Goal: Use online tool/utility: Utilize a website feature to perform a specific function

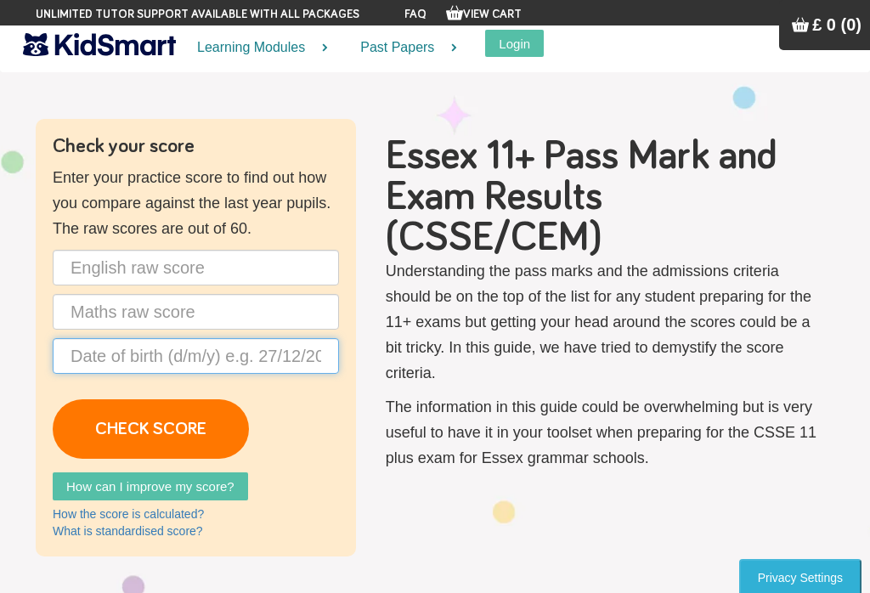
click at [106, 354] on input "text" at bounding box center [196, 356] width 286 height 36
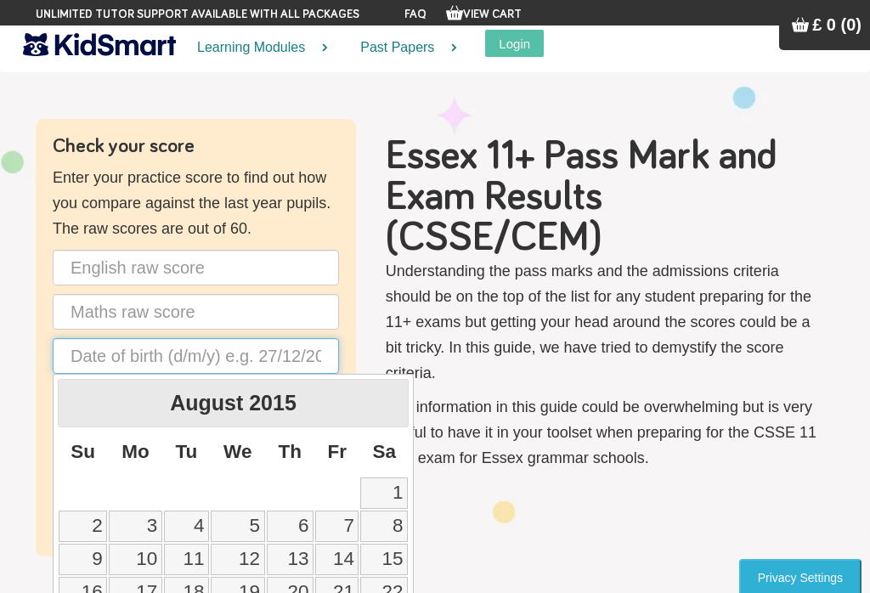
scroll to position [25, 0]
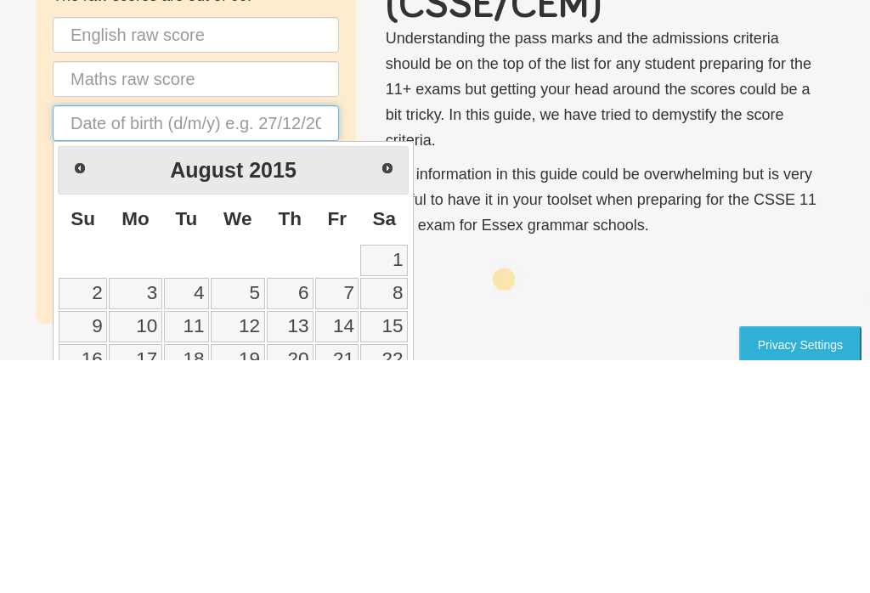
click at [209, 339] on input "text" at bounding box center [196, 357] width 286 height 36
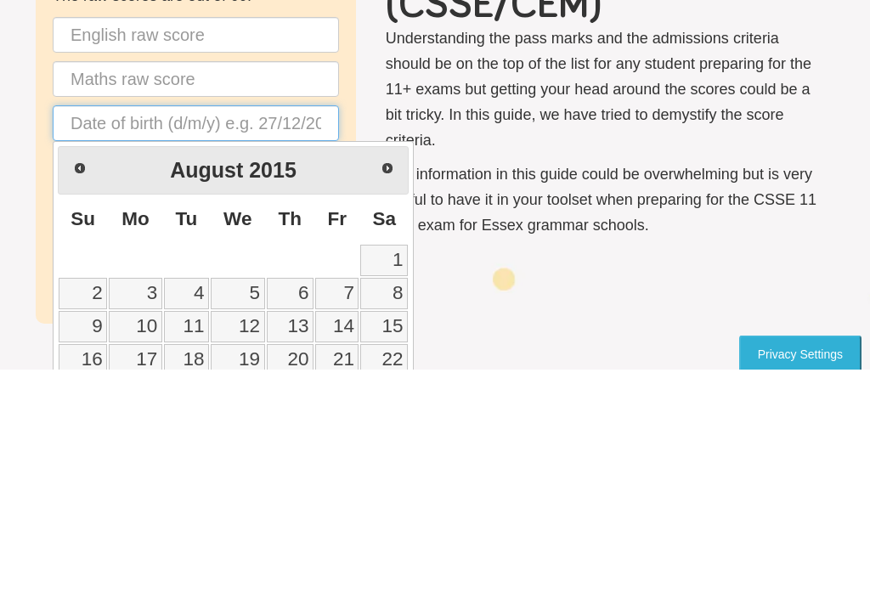
scroll to position [83, 0]
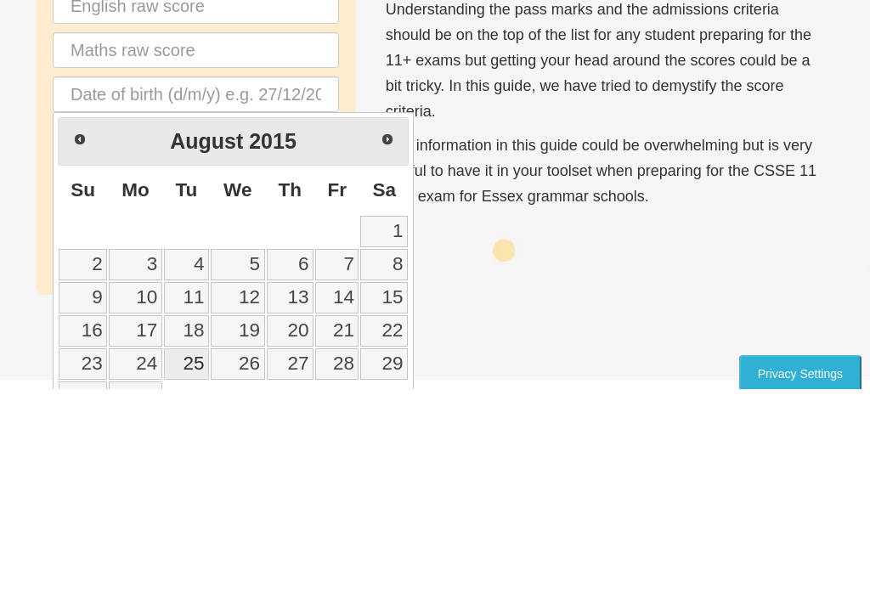
click at [390, 336] on span "Next" at bounding box center [387, 343] width 14 height 14
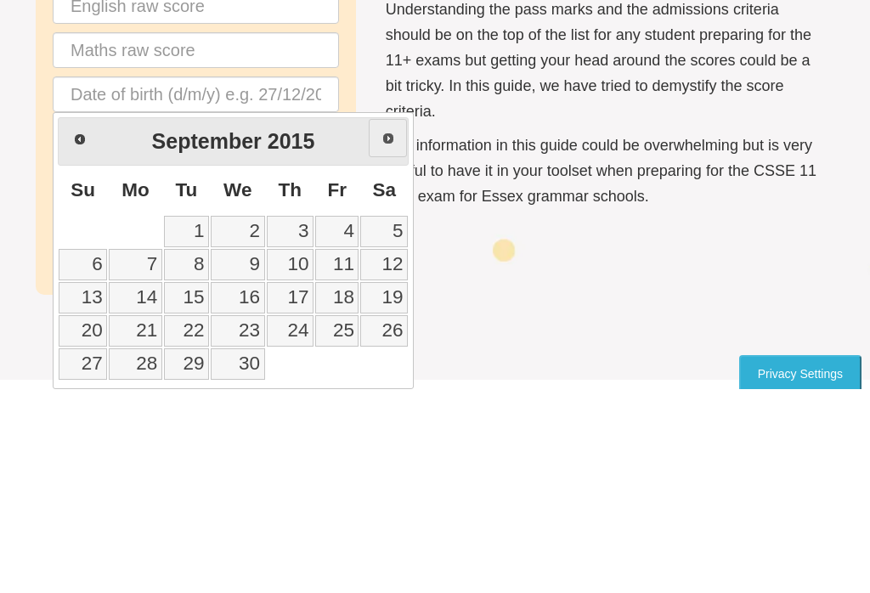
click at [386, 335] on span "Next" at bounding box center [388, 342] width 14 height 14
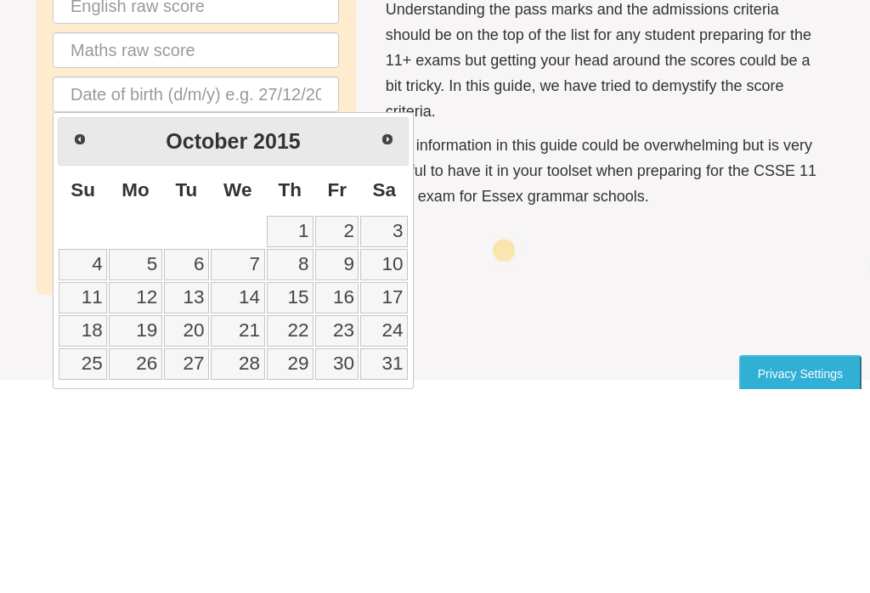
click at [397, 324] on link "Next" at bounding box center [387, 343] width 38 height 38
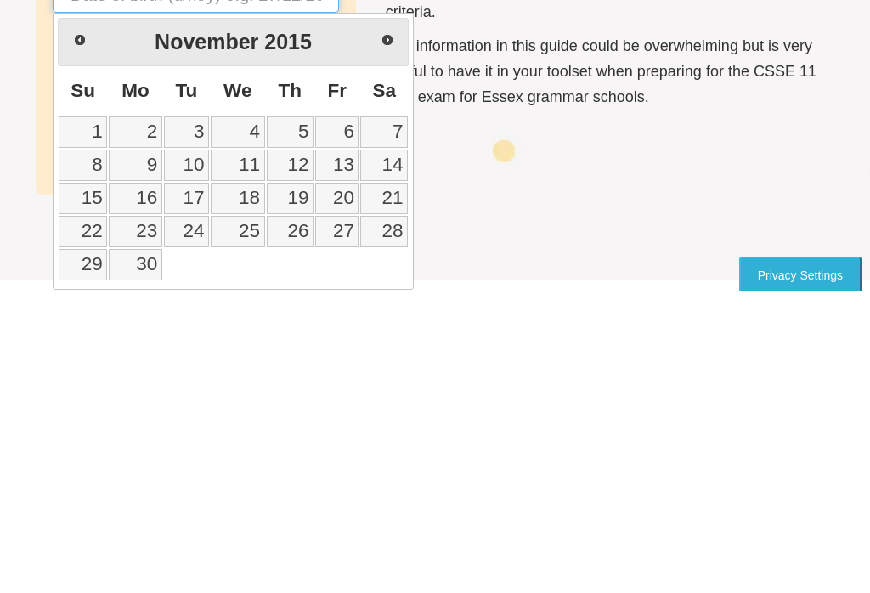
scroll to position [228, 0]
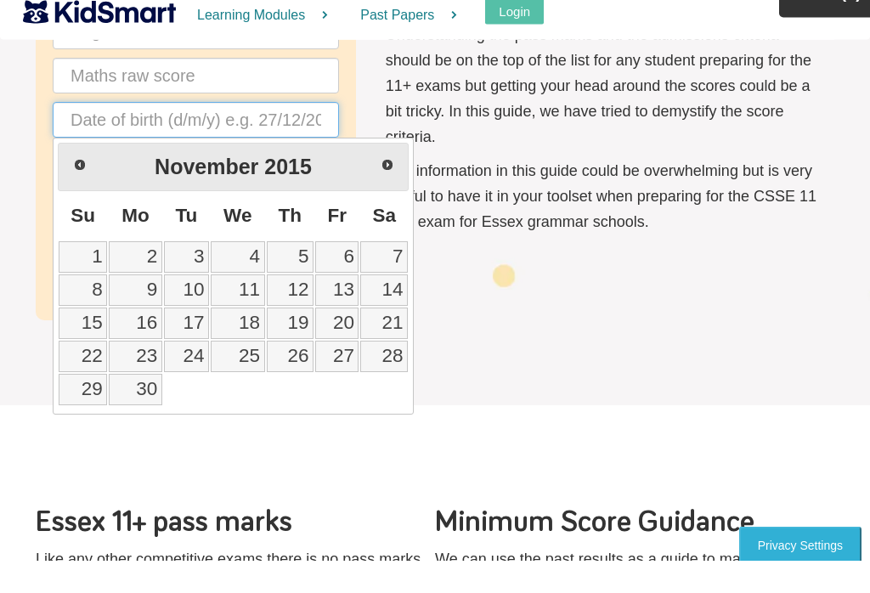
click at [261, 135] on input "text" at bounding box center [196, 153] width 286 height 36
click at [229, 135] on input "text" at bounding box center [196, 153] width 286 height 36
click at [317, 135] on input "text" at bounding box center [196, 153] width 286 height 36
click at [242, 135] on input "text" at bounding box center [196, 153] width 286 height 36
click at [286, 181] on div "[DATE]" at bounding box center [233, 200] width 251 height 38
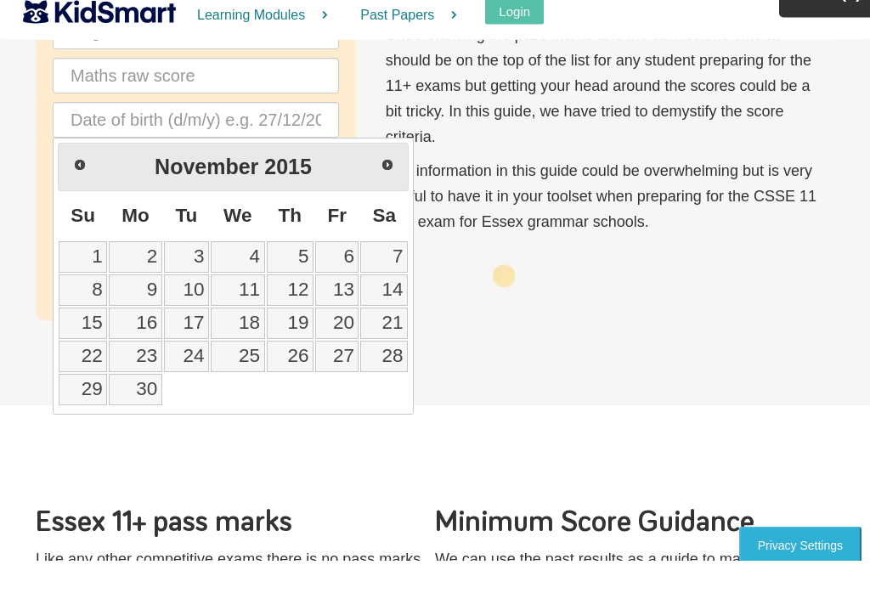
scroll to position [262, 0]
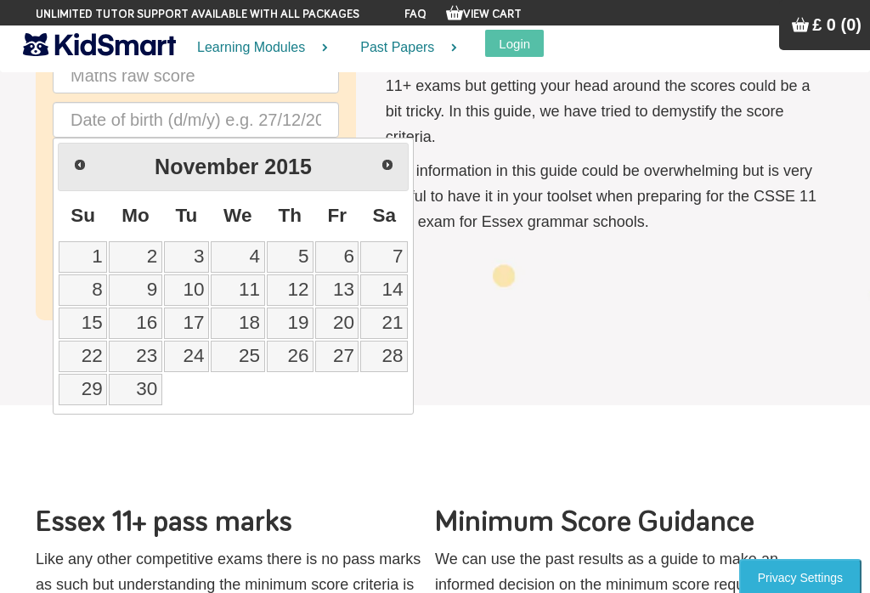
click at [289, 159] on span "2015" at bounding box center [288, 167] width 48 height 24
click at [85, 160] on span "Prev" at bounding box center [79, 164] width 14 height 14
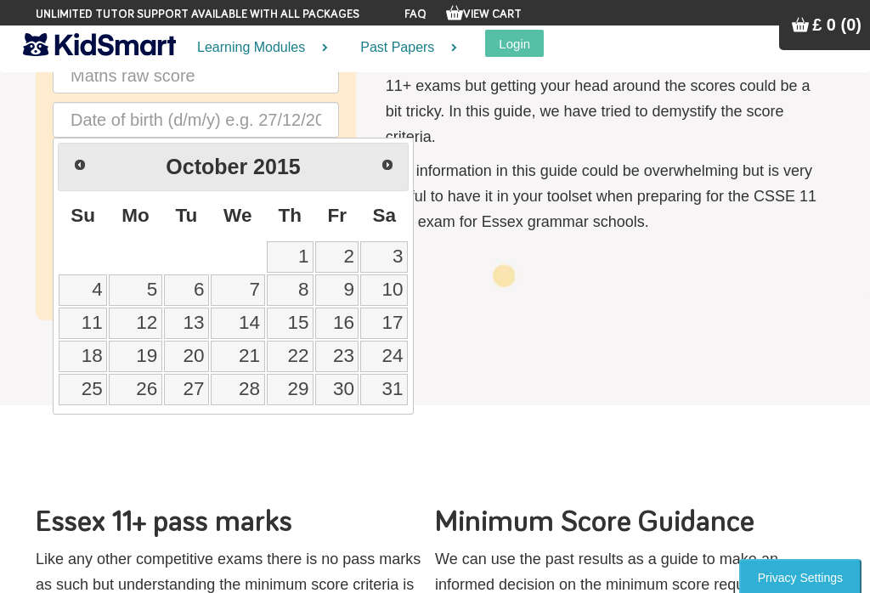
click at [78, 160] on span "Prev" at bounding box center [80, 165] width 14 height 14
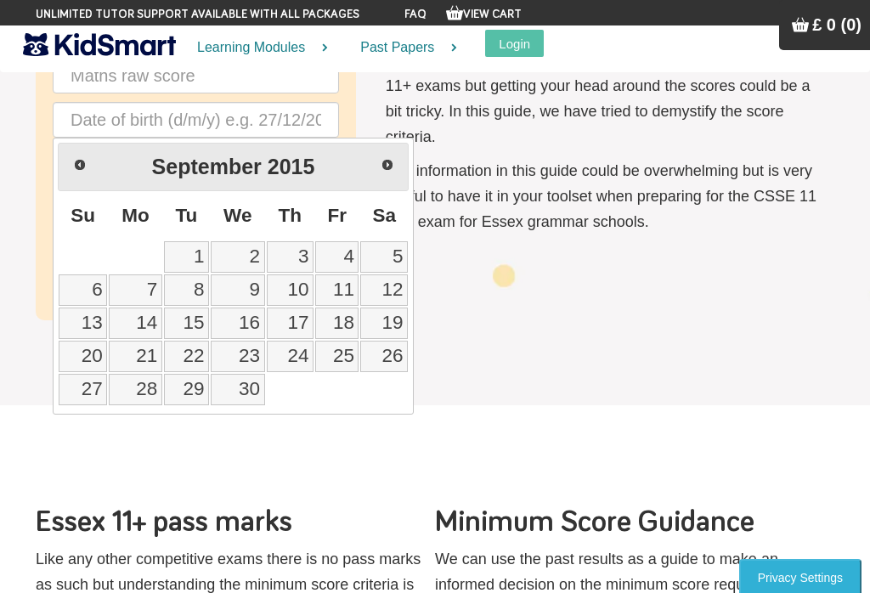
click at [78, 160] on span "Prev" at bounding box center [80, 165] width 14 height 14
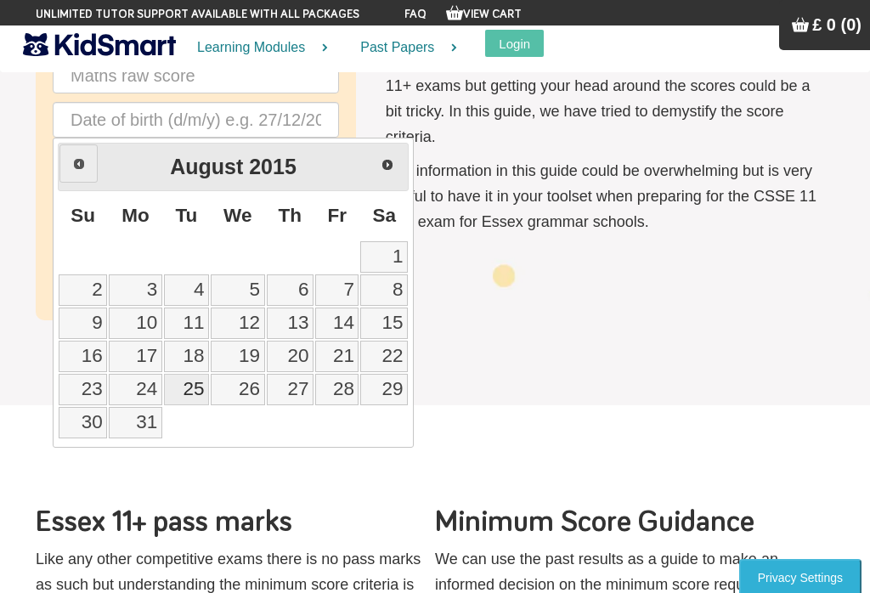
click at [80, 163] on span "Prev" at bounding box center [79, 164] width 14 height 14
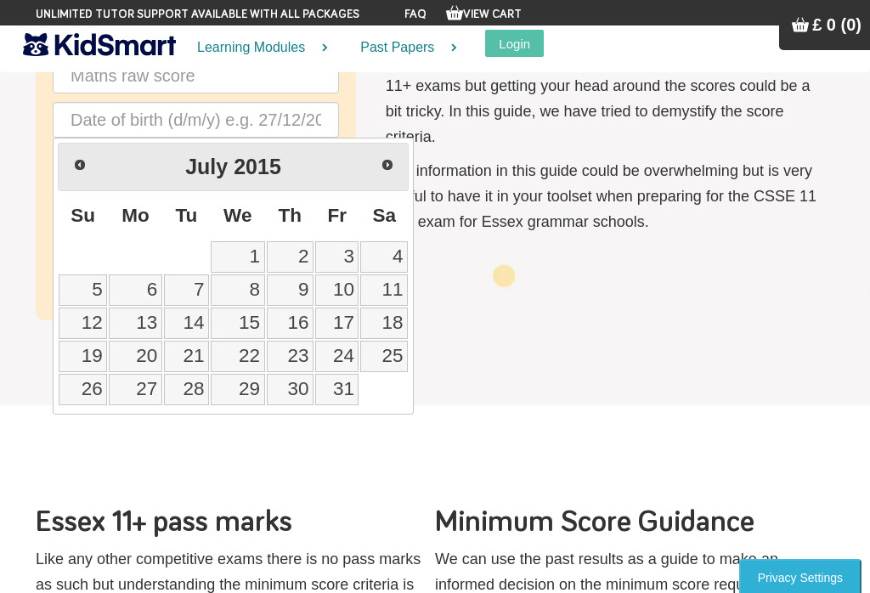
click at [80, 163] on span "Prev" at bounding box center [80, 165] width 14 height 14
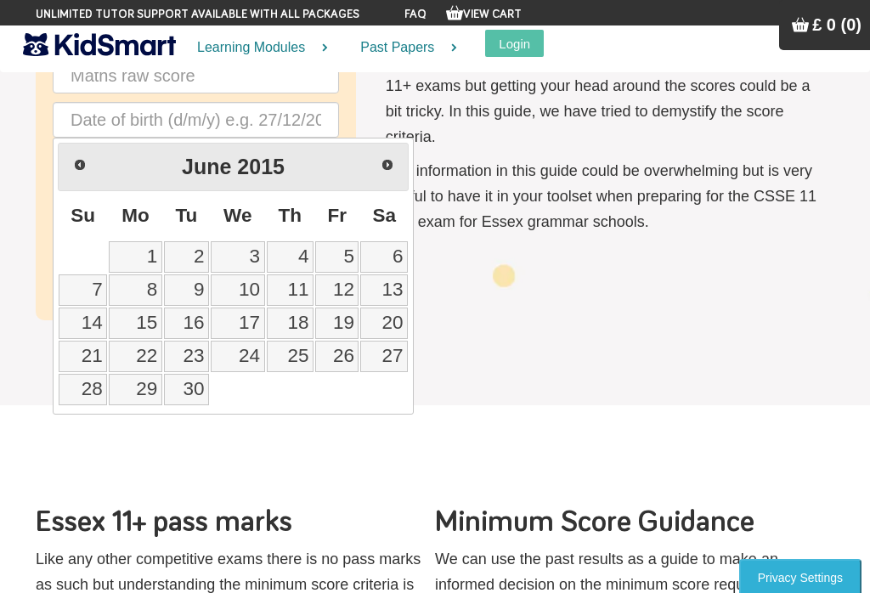
click at [78, 160] on span "Prev" at bounding box center [80, 165] width 14 height 14
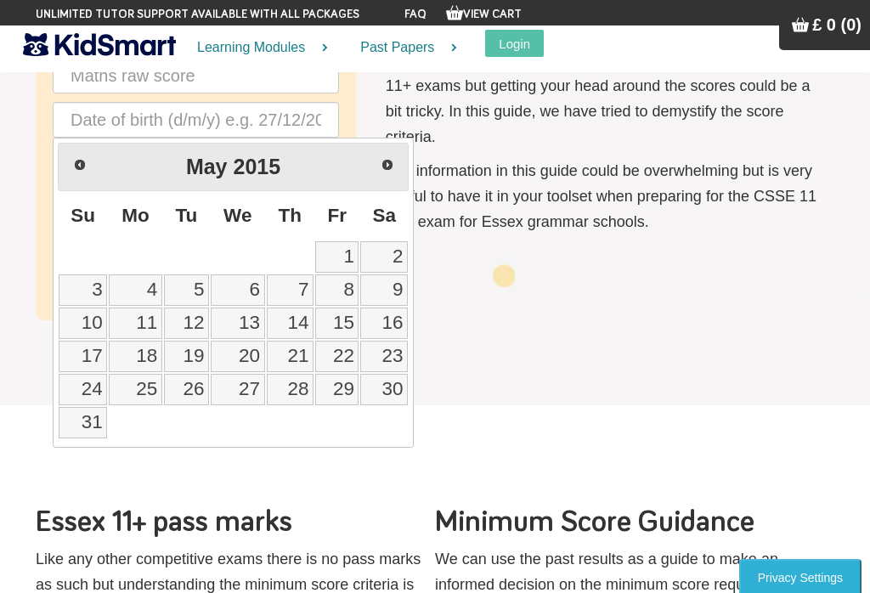
click at [79, 160] on span "Prev" at bounding box center [80, 165] width 14 height 14
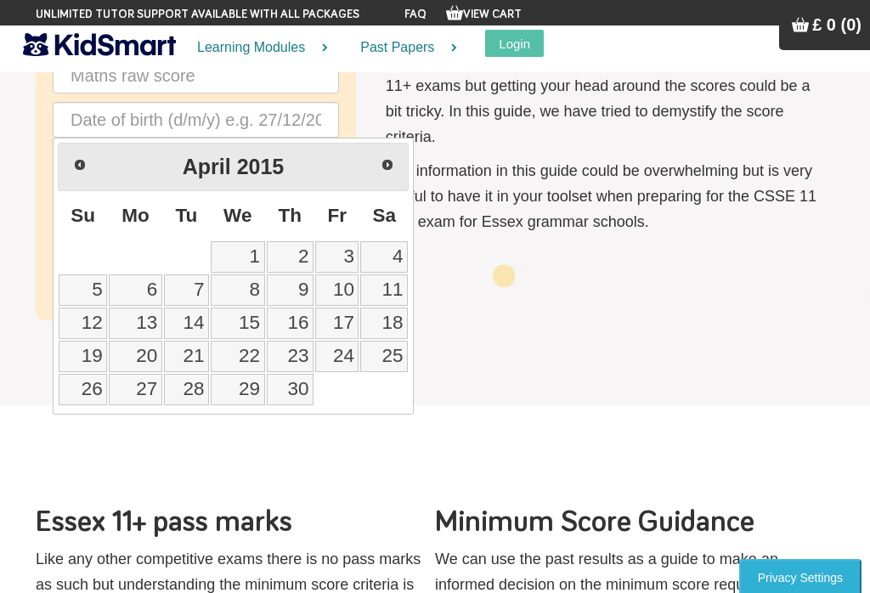
click at [82, 158] on span "Prev" at bounding box center [80, 165] width 14 height 14
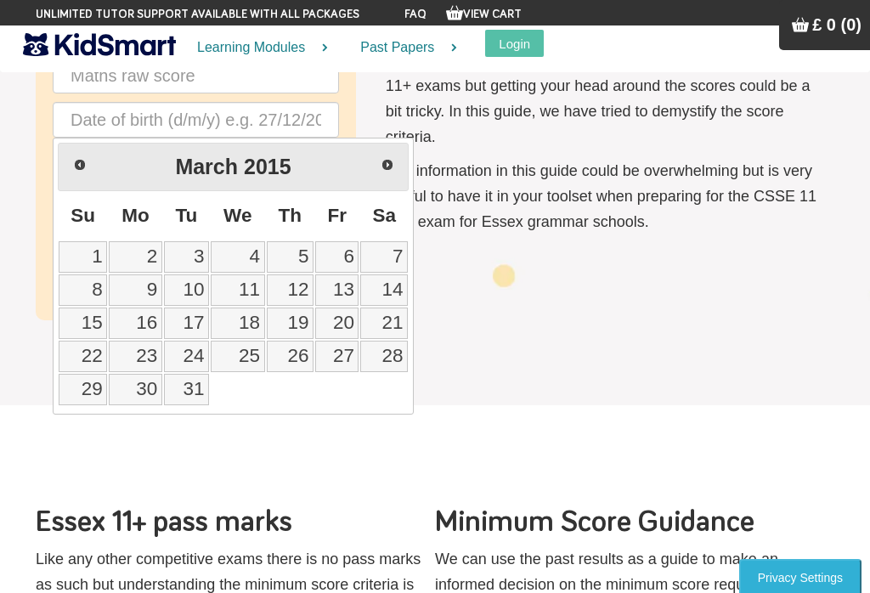
click at [82, 158] on span "Prev" at bounding box center [80, 165] width 14 height 14
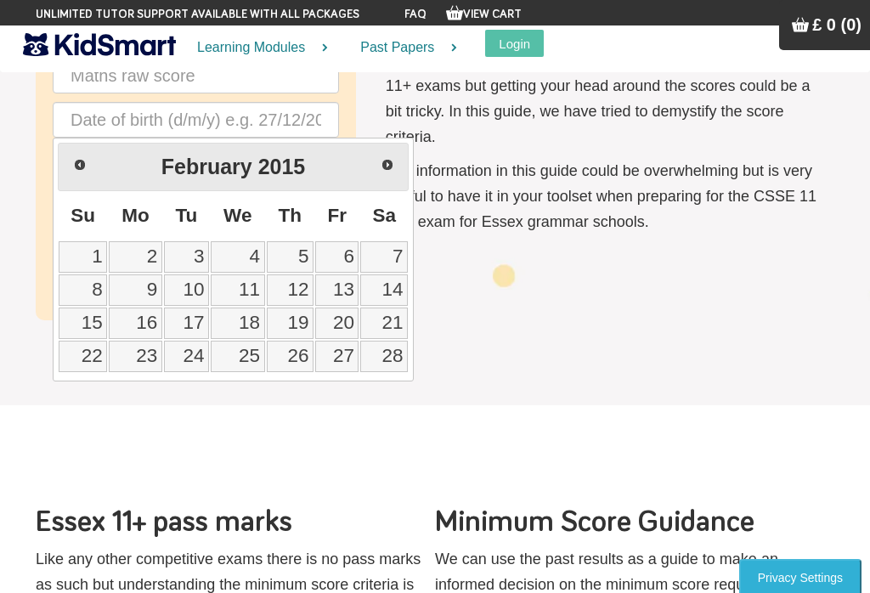
click at [82, 158] on span "Prev" at bounding box center [80, 165] width 14 height 14
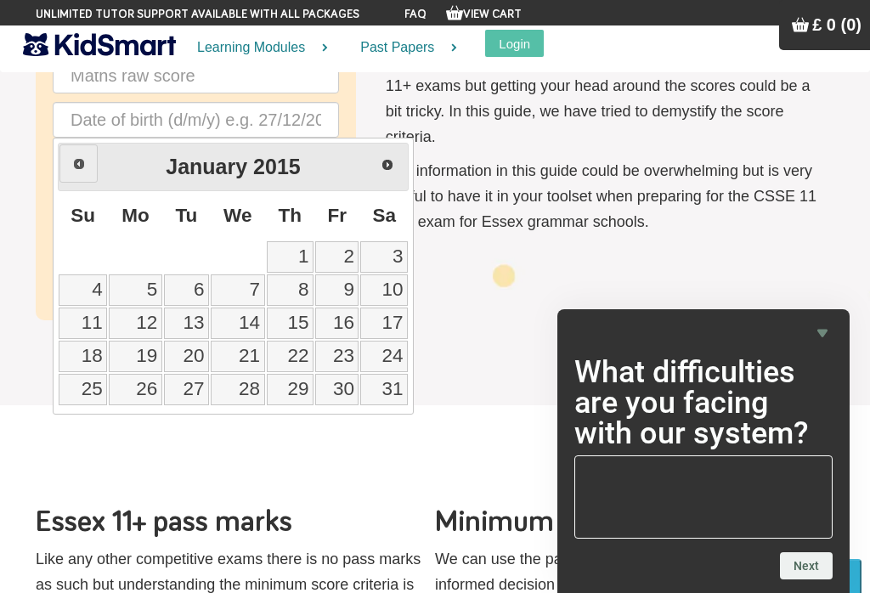
click at [81, 159] on span "Prev" at bounding box center [79, 164] width 14 height 14
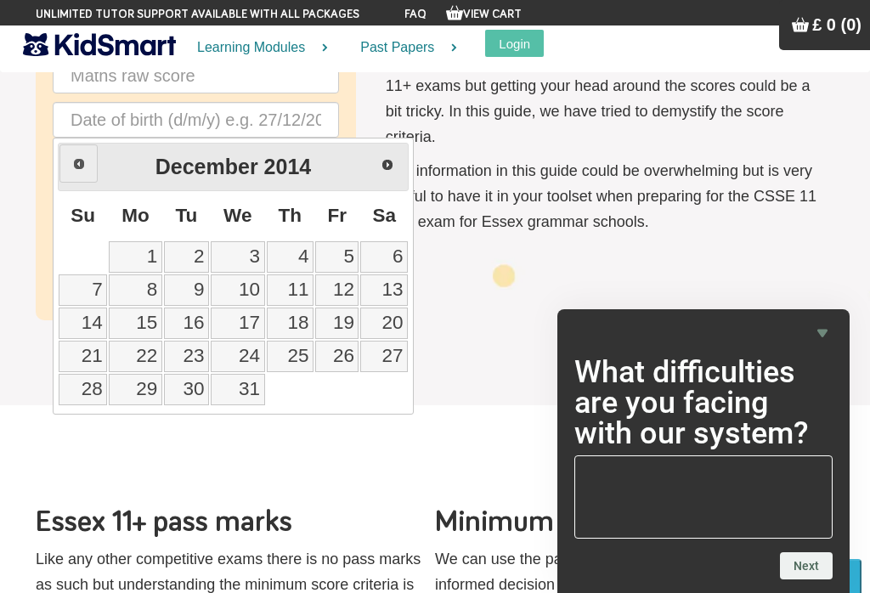
click at [73, 157] on span "Prev" at bounding box center [79, 164] width 14 height 14
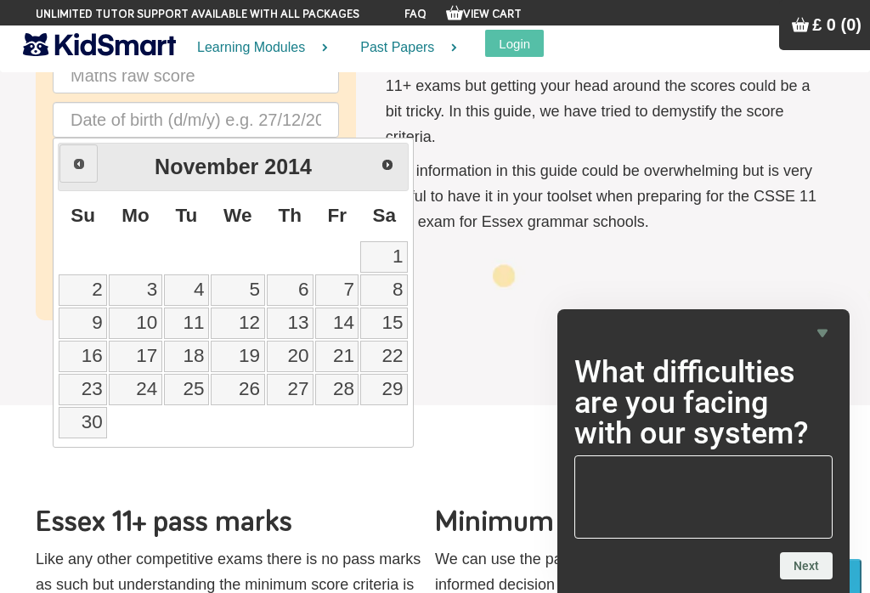
click at [77, 163] on span "Prev" at bounding box center [79, 164] width 14 height 14
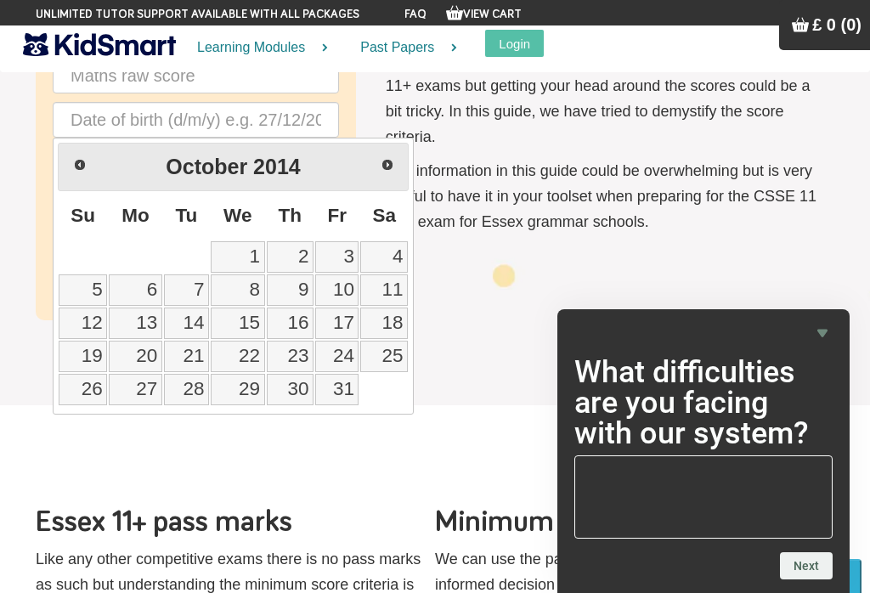
click at [378, 161] on link "Next" at bounding box center [387, 164] width 38 height 38
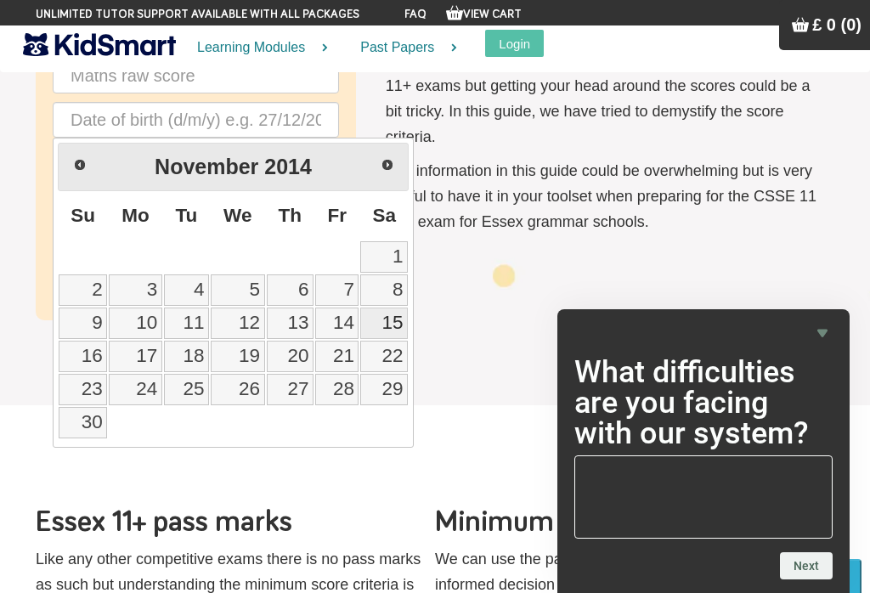
click at [379, 330] on link "15" at bounding box center [384, 322] width 48 height 31
type input "[DATE]"
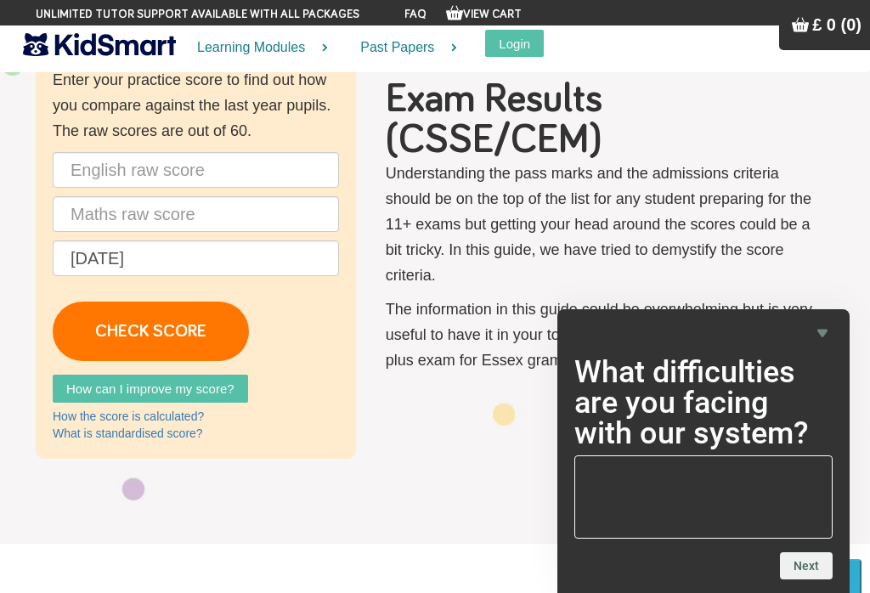
scroll to position [114, 0]
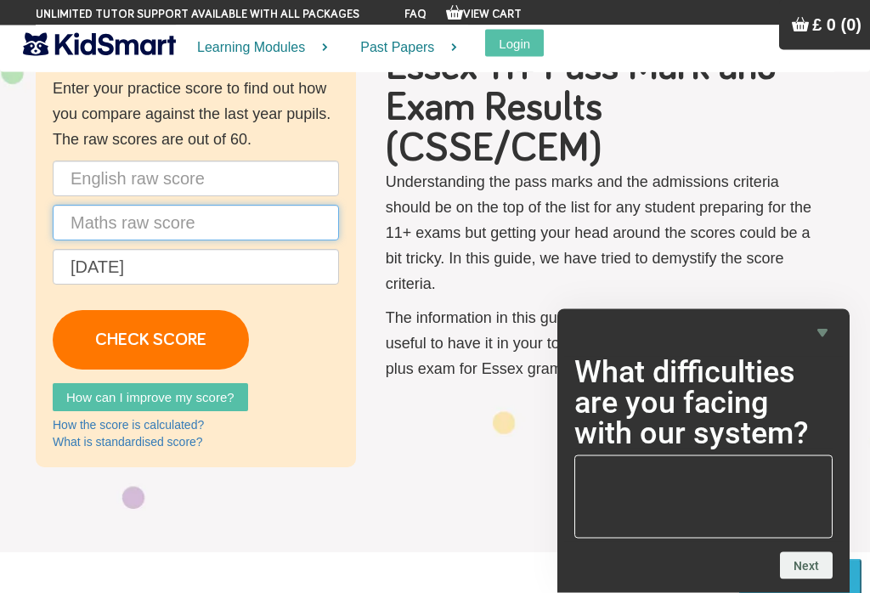
click at [223, 223] on input "text" at bounding box center [196, 223] width 286 height 36
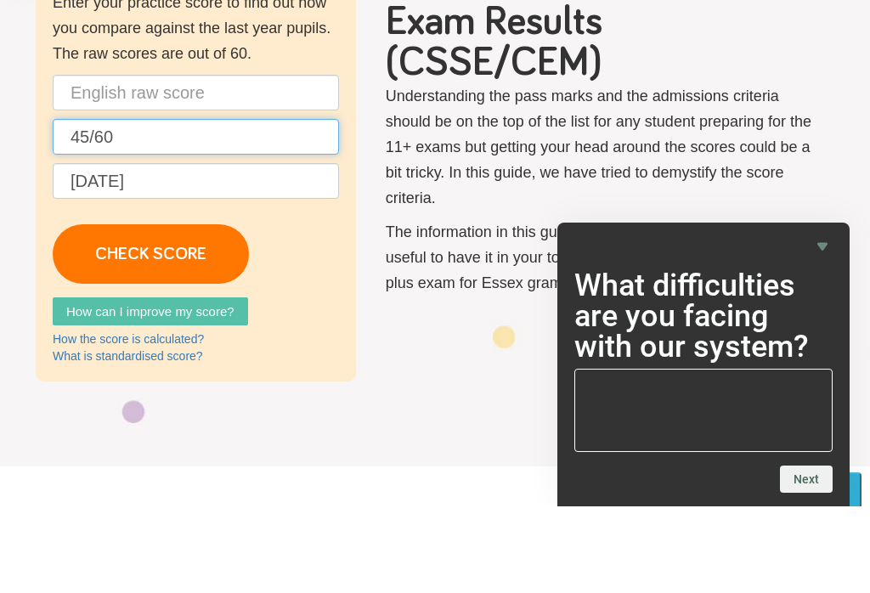
type input "45/60"
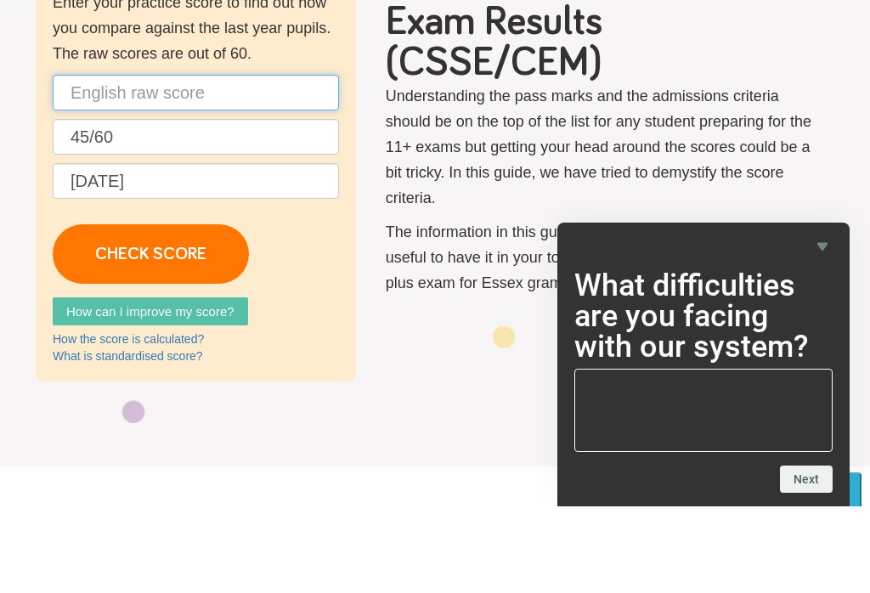
click at [159, 161] on input "text" at bounding box center [196, 179] width 286 height 36
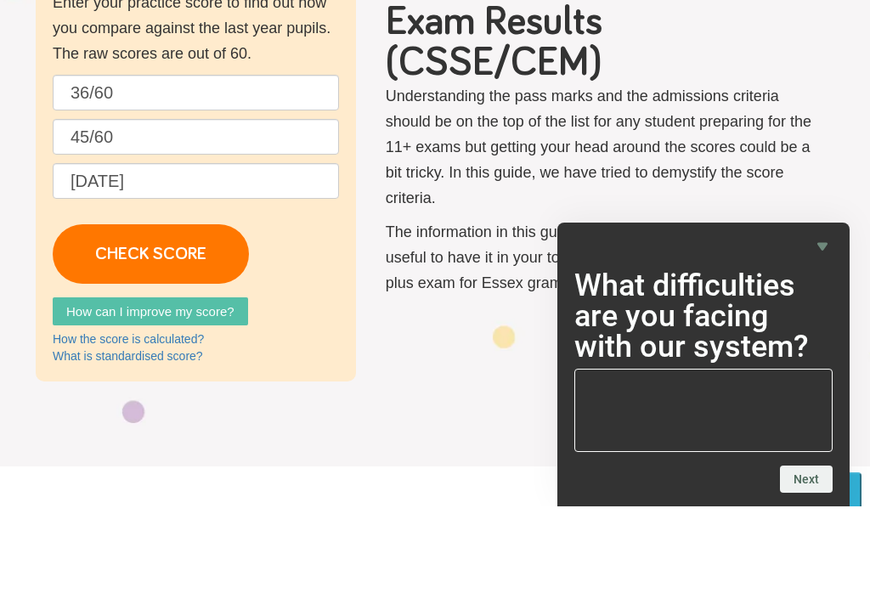
click at [322, 216] on p "36/60 45/60 [DATE] CHECK SCORE" at bounding box center [196, 265] width 286 height 209
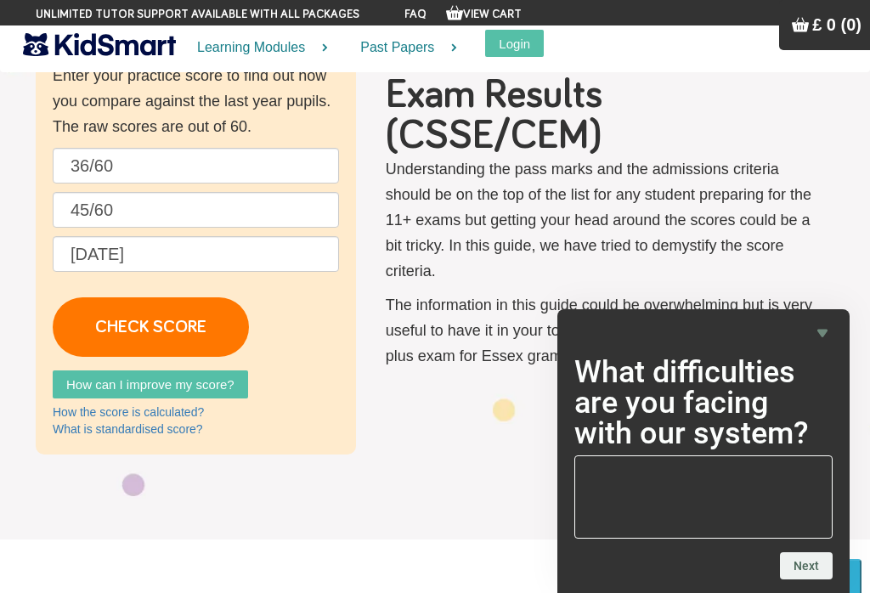
scroll to position [126, 0]
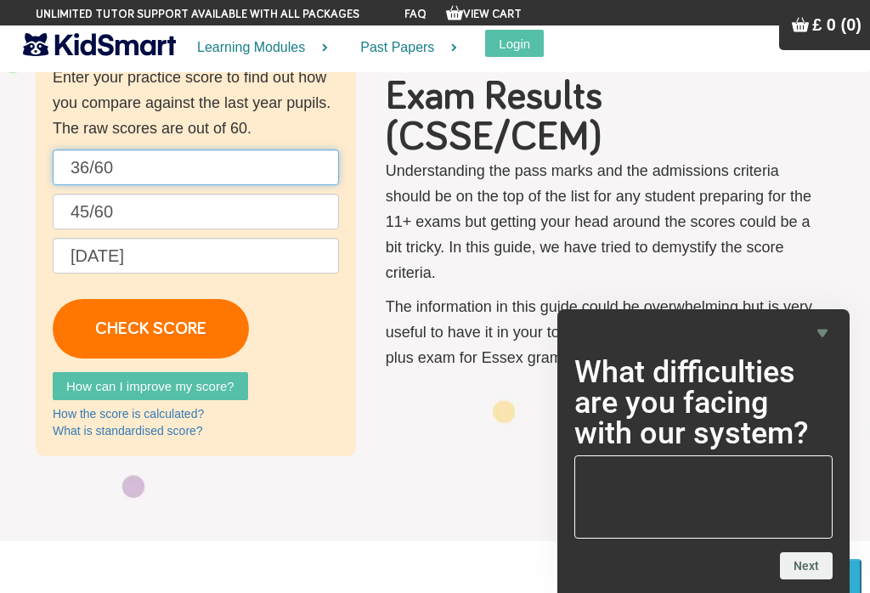
click at [77, 166] on input "36/60" at bounding box center [196, 167] width 286 height 36
click at [84, 162] on input "36/60" at bounding box center [196, 167] width 286 height 36
click at [119, 166] on input "36/60" at bounding box center [196, 167] width 286 height 36
click at [483, 207] on p "Understanding the pass marks and the admissions criteria should be on the top o…" at bounding box center [601, 221] width 431 height 127
click at [195, 329] on link "CHECK SCORE" at bounding box center [151, 328] width 196 height 59
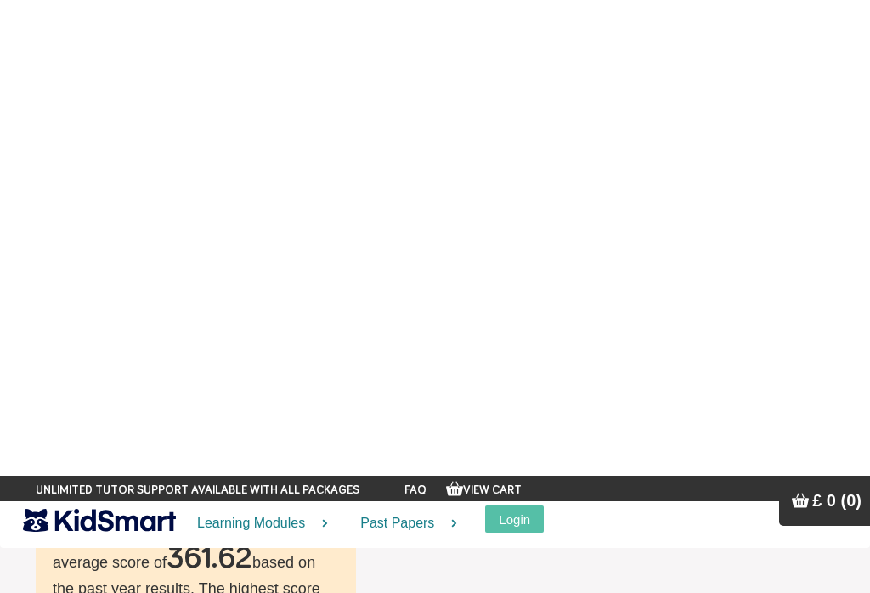
scroll to position [0, 0]
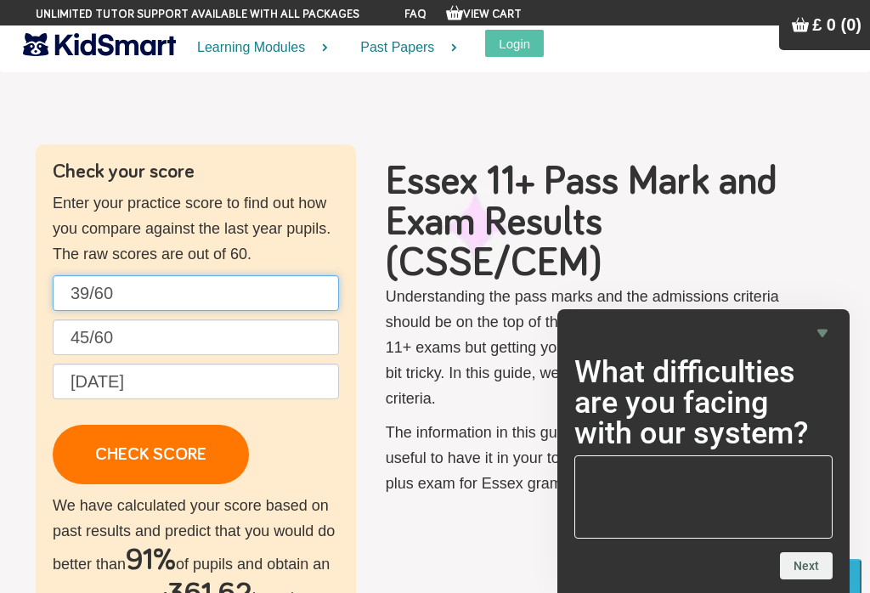
click at [120, 288] on input "39/60" at bounding box center [196, 293] width 286 height 36
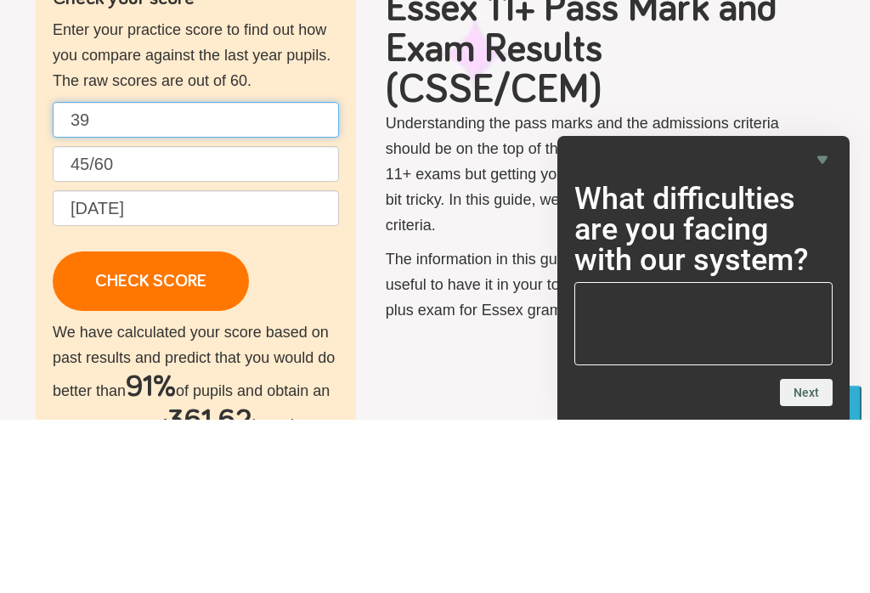
type input "3"
type input "60/60"
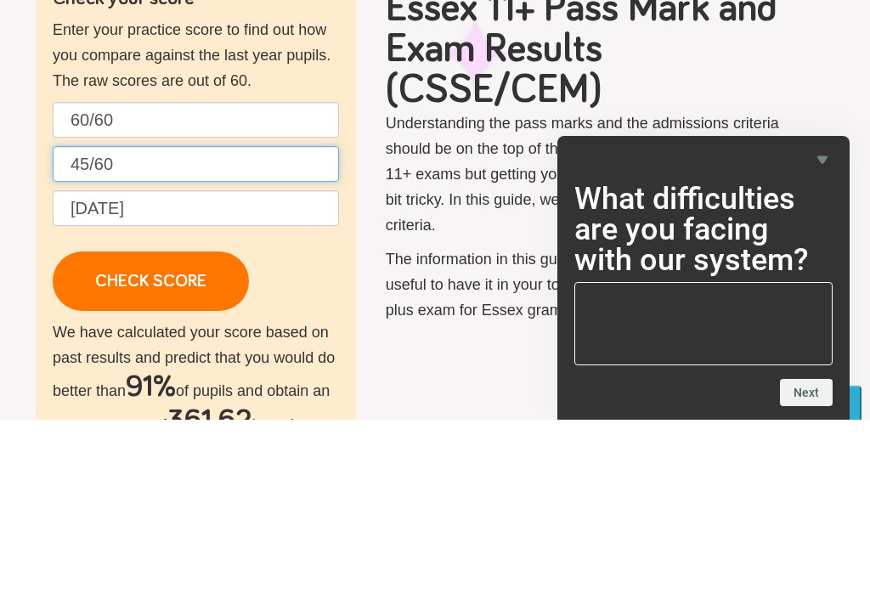
click at [129, 319] on input "45/60" at bounding box center [196, 337] width 286 height 36
type input "4"
type input "60/60"
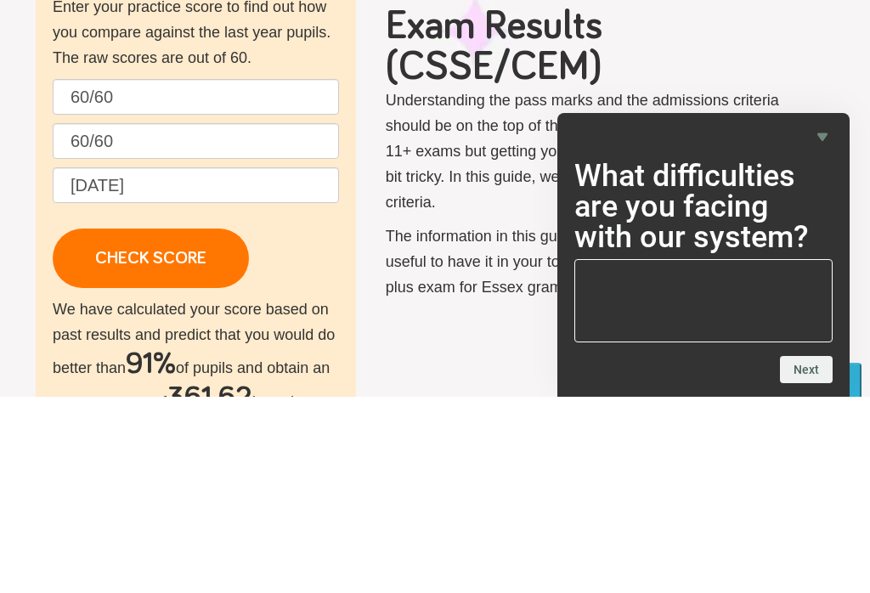
click at [319, 275] on p "60/60 60/60 [DATE] CHECK SCORE" at bounding box center [196, 379] width 286 height 209
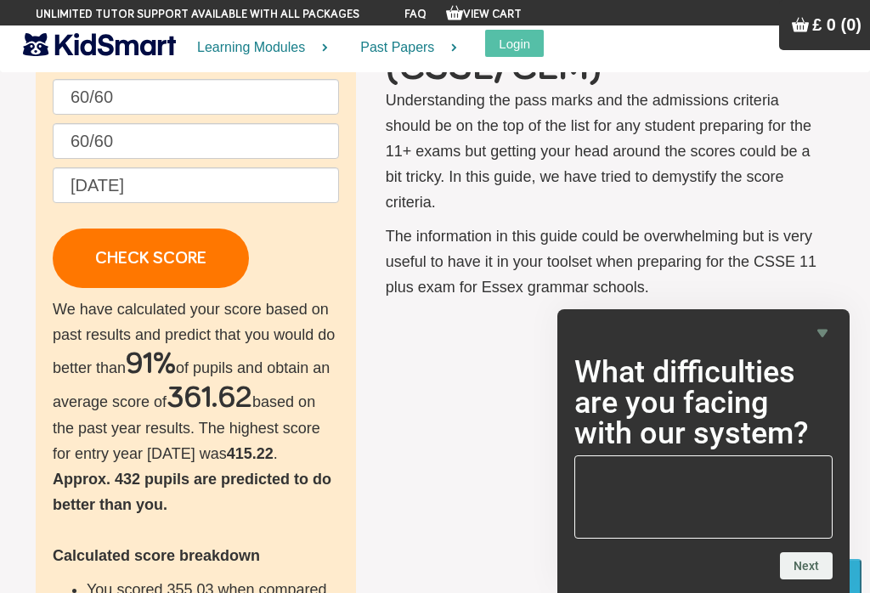
click at [179, 260] on link "CHECK SCORE" at bounding box center [151, 257] width 196 height 59
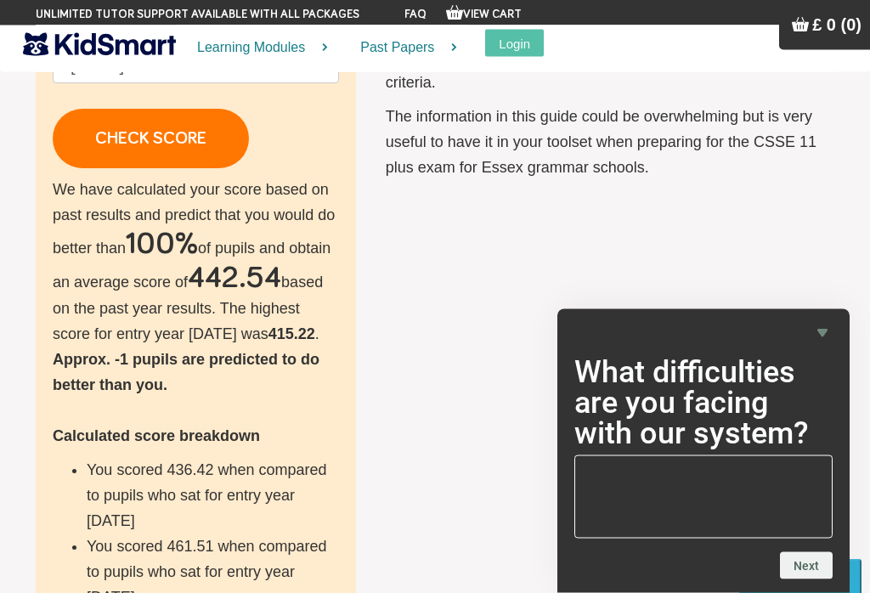
scroll to position [316, 0]
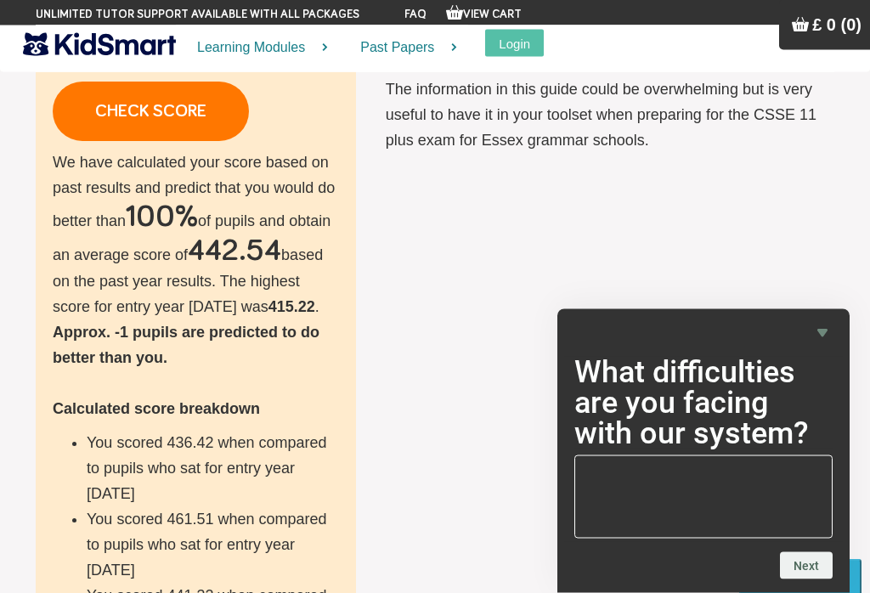
click at [296, 521] on li "You scored 461.51 when compared to pupils who sat for entry year [DATE]" at bounding box center [213, 545] width 252 height 76
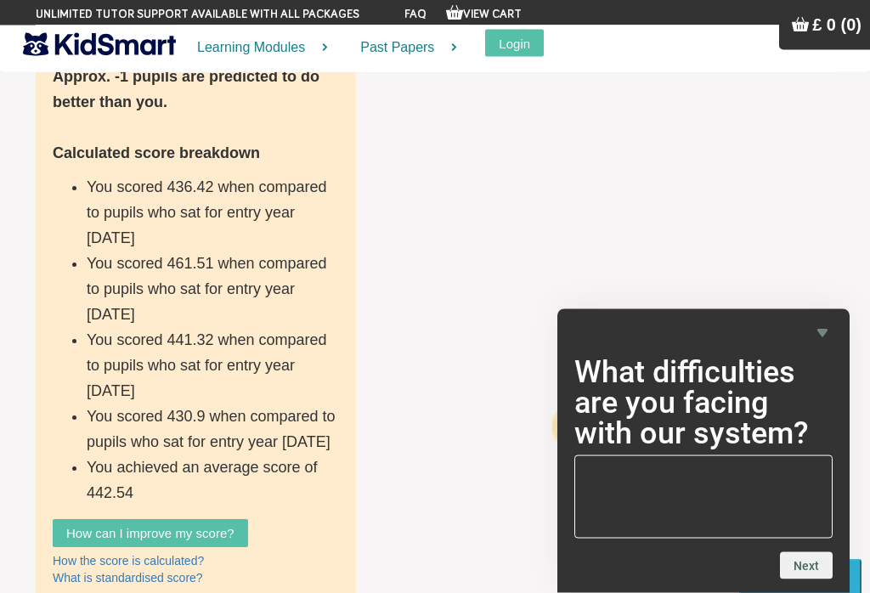
scroll to position [611, 0]
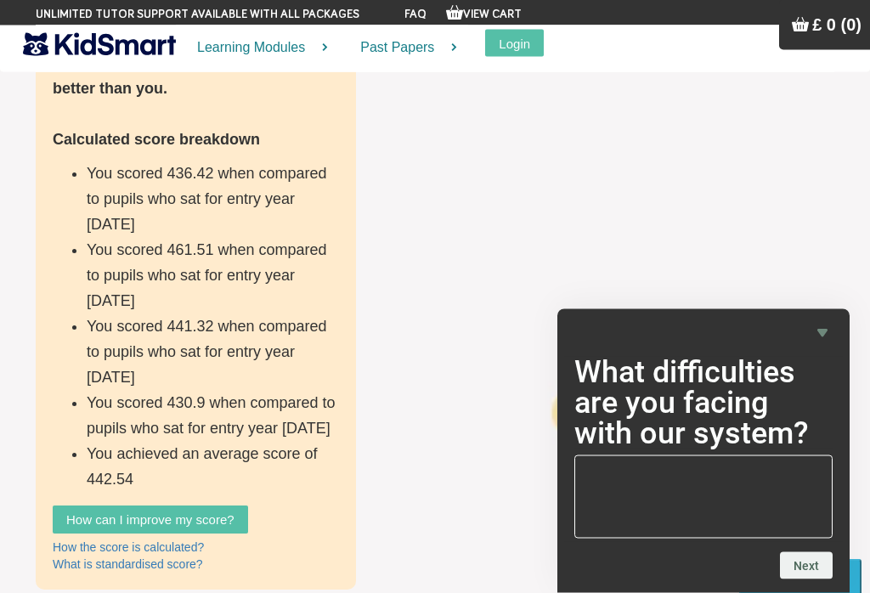
click at [287, 539] on div "How the score is calculated?" at bounding box center [196, 547] width 286 height 17
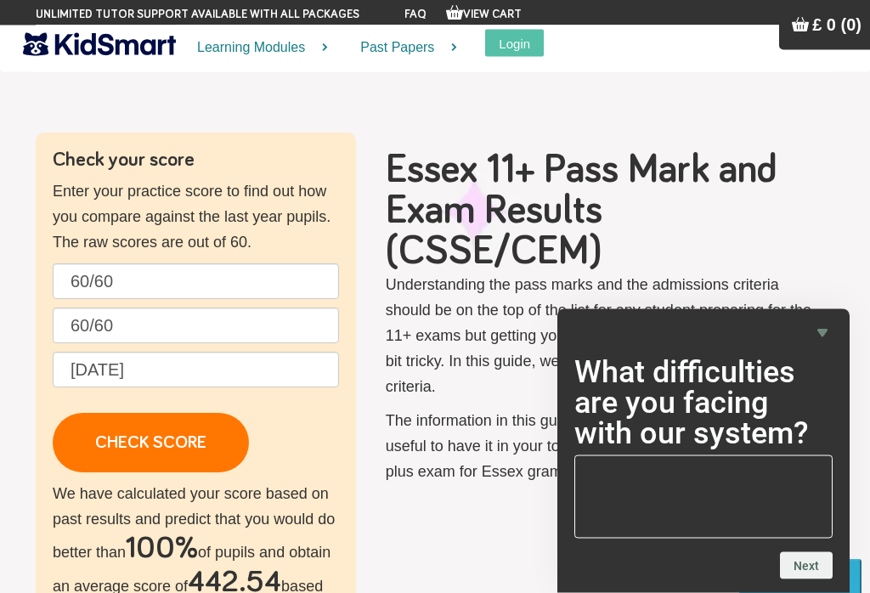
scroll to position [0, 0]
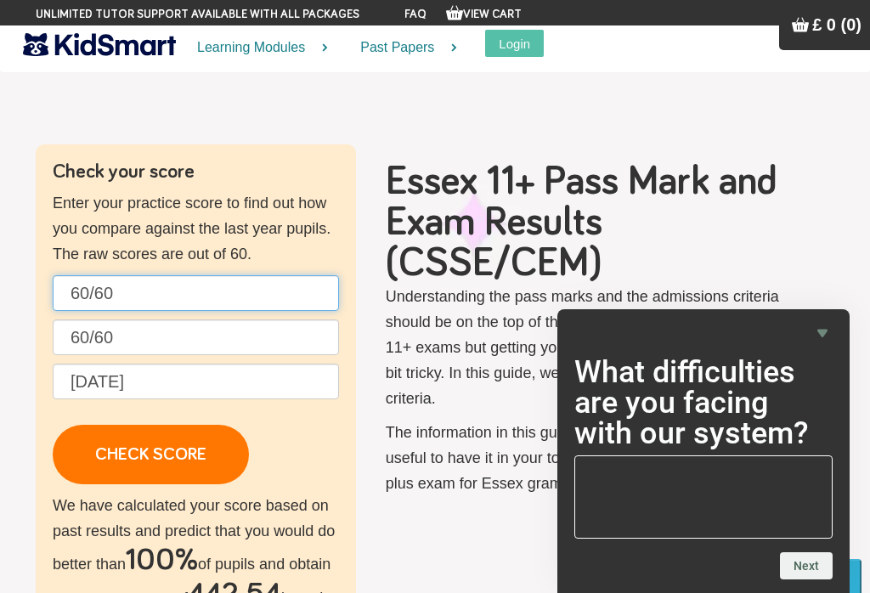
click at [135, 289] on input "60/60" at bounding box center [196, 293] width 286 height 36
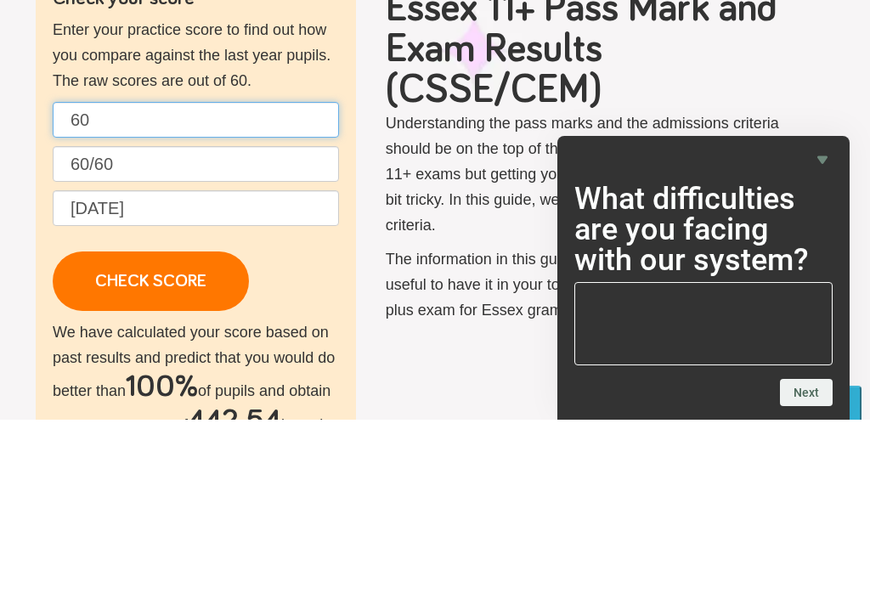
type input "6"
type input "55/60"
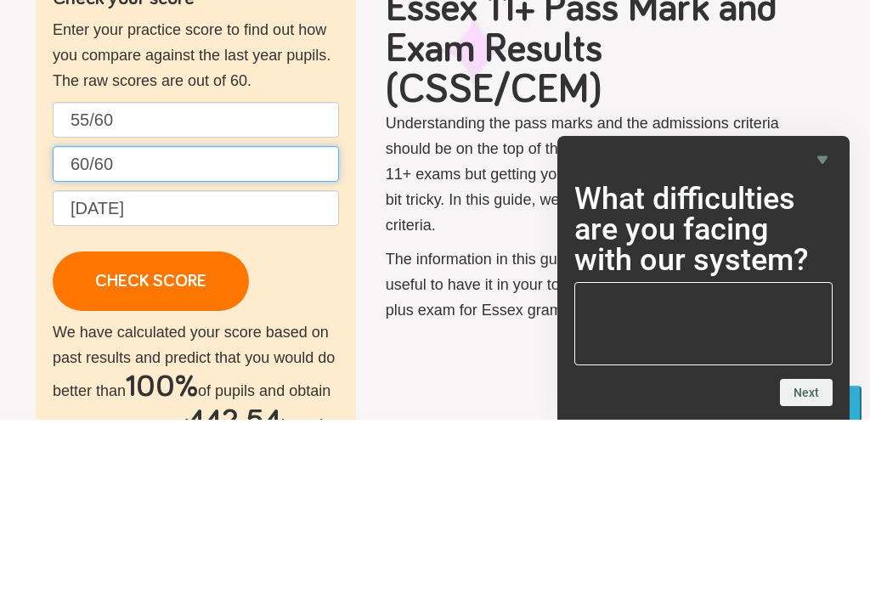
click at [144, 319] on input "60/60" at bounding box center [196, 337] width 286 height 36
type input "6"
type input "46/60"
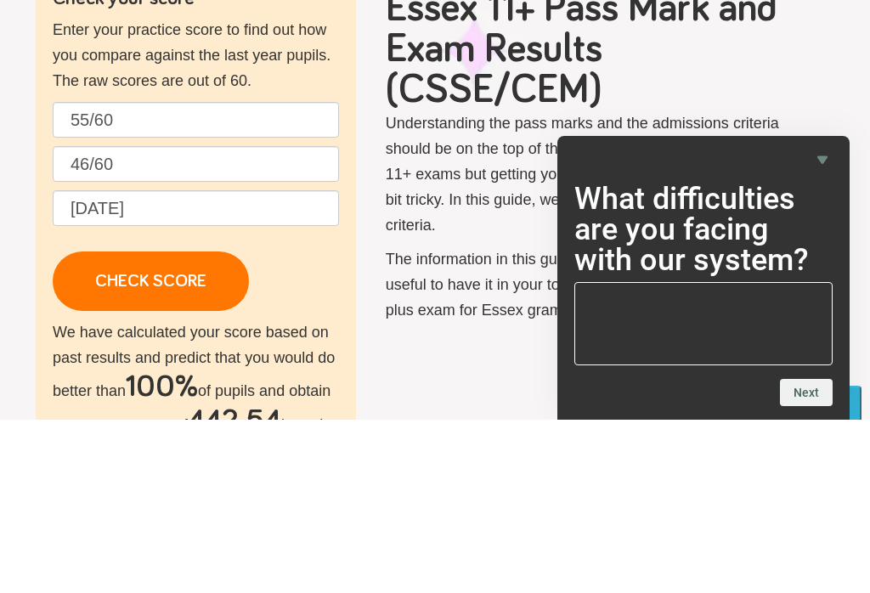
click at [440, 284] on p "Understanding the pass marks and the admissions criteria should be on the top o…" at bounding box center [601, 347] width 431 height 127
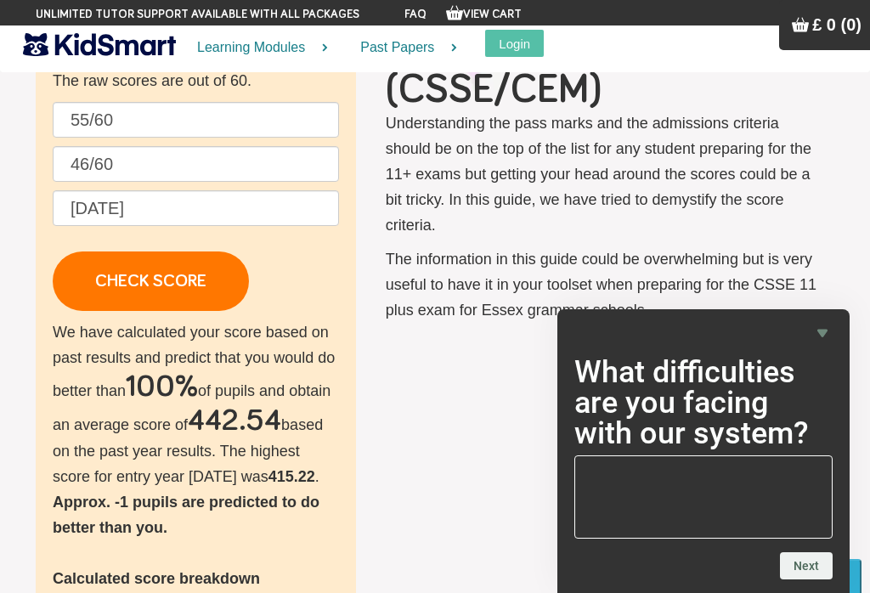
click at [210, 289] on link "CHECK SCORE" at bounding box center [151, 280] width 196 height 59
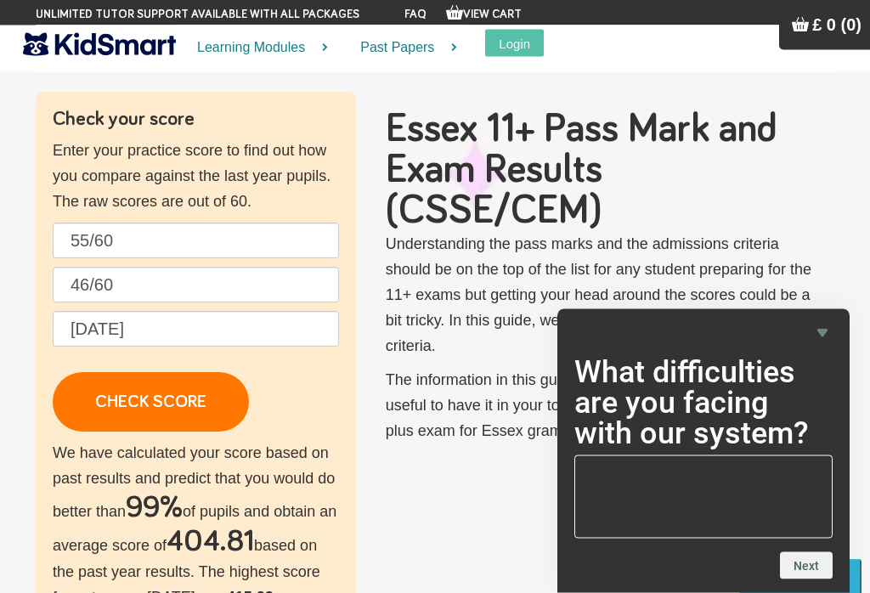
scroll to position [0, 0]
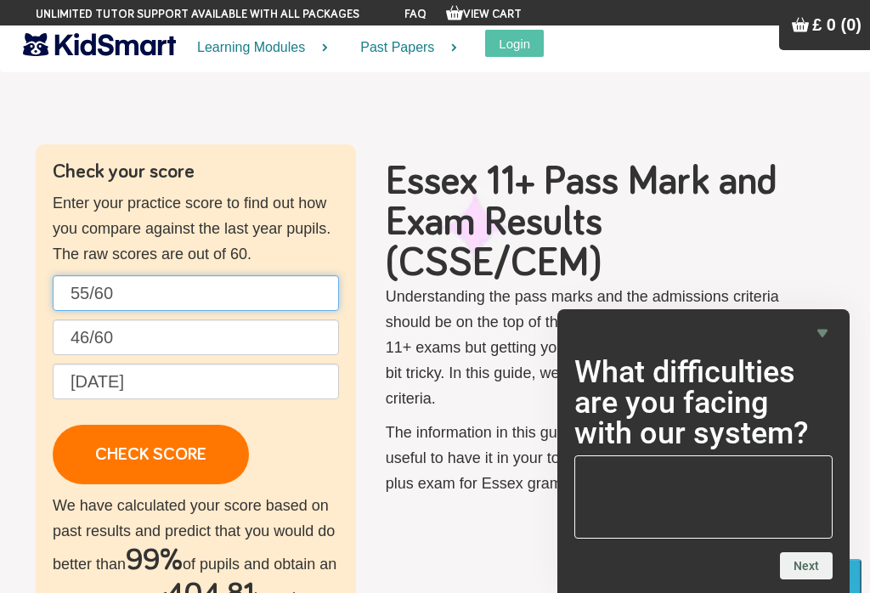
click at [191, 281] on input "55/60" at bounding box center [196, 293] width 286 height 36
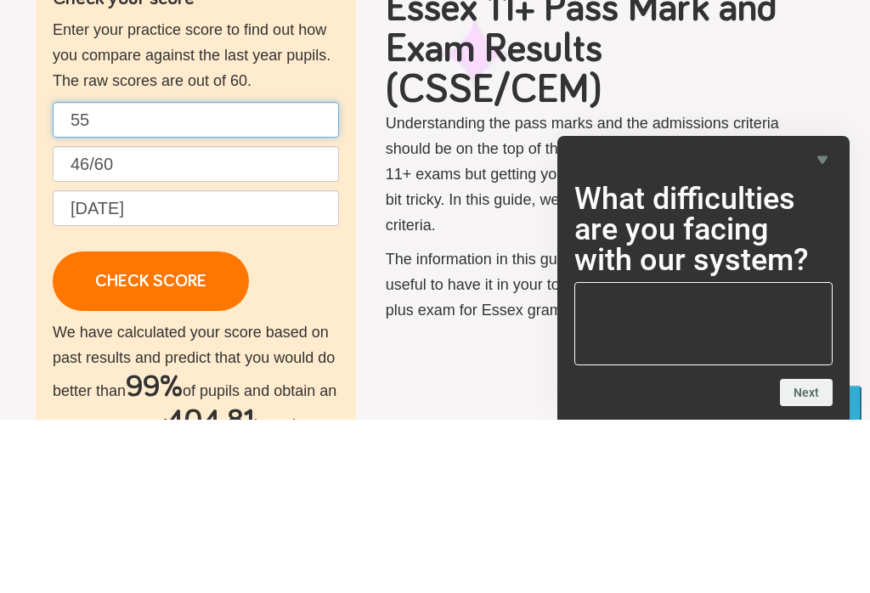
type input "5"
type input "4"
type input "3"
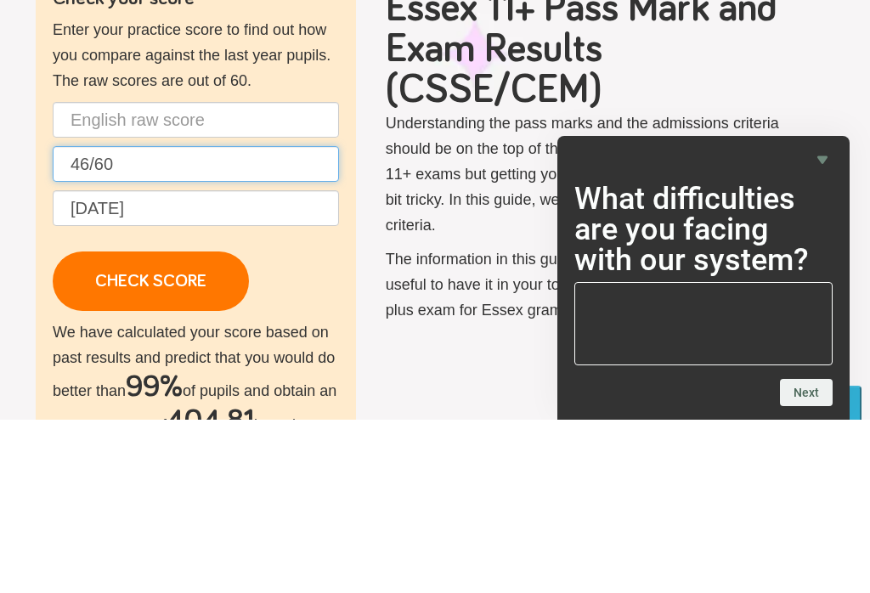
click at [148, 319] on input "46/60" at bounding box center [196, 337] width 286 height 36
type input "4"
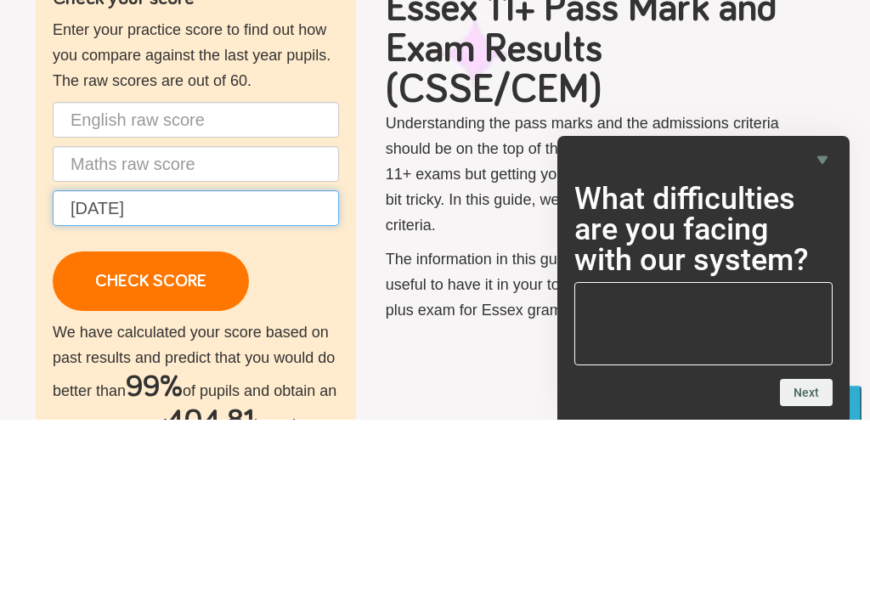
click at [192, 363] on input "[DATE]" at bounding box center [196, 381] width 286 height 36
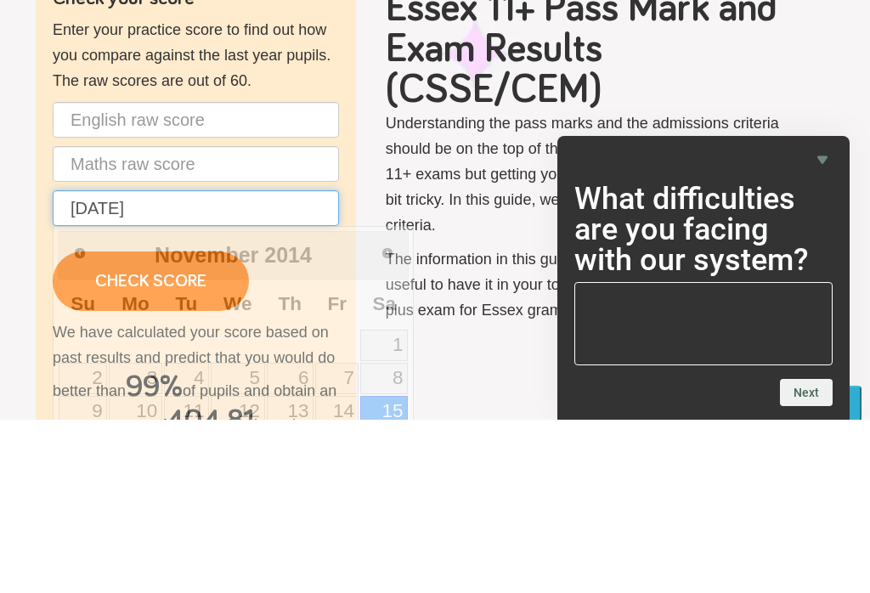
scroll to position [173, 0]
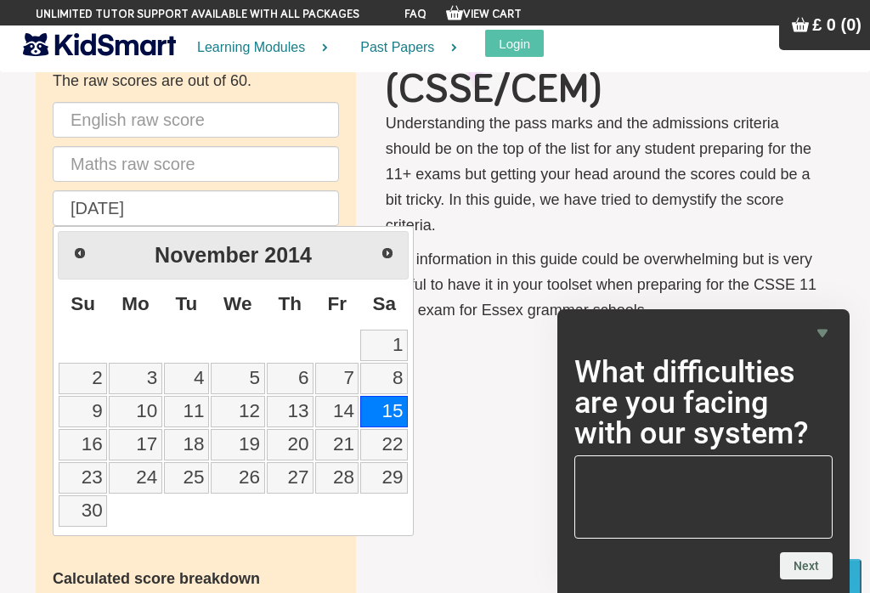
click at [476, 394] on div "Check your score Enter your practice score to find out how you compare against …" at bounding box center [435, 512] width 824 height 1083
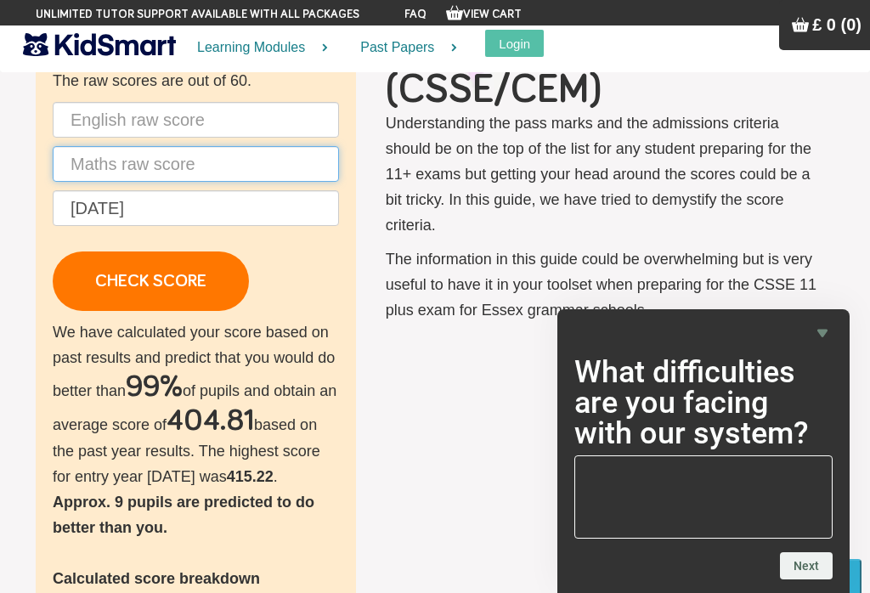
click at [104, 148] on input "text" at bounding box center [196, 164] width 286 height 36
type input "S"
type input "222/65"
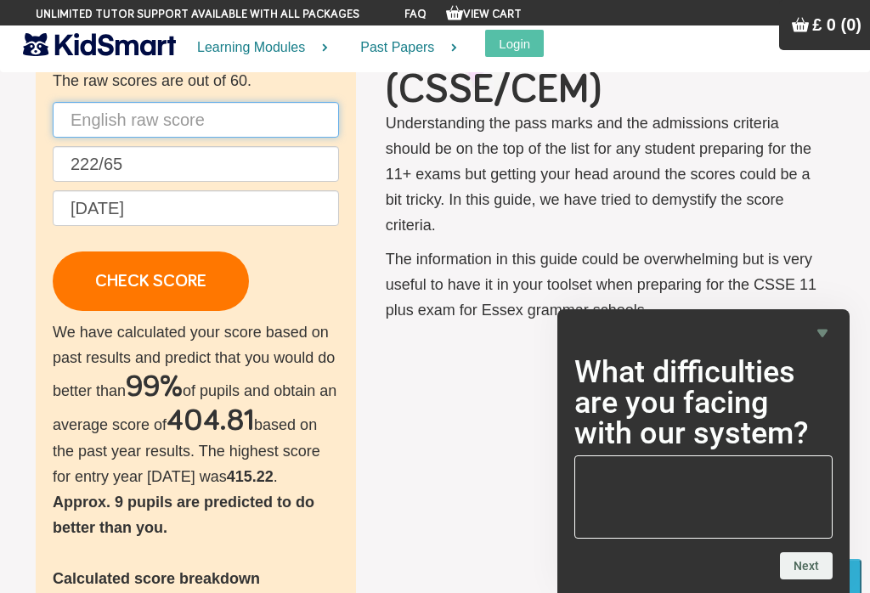
click at [110, 121] on input "text" at bounding box center [196, 120] width 286 height 36
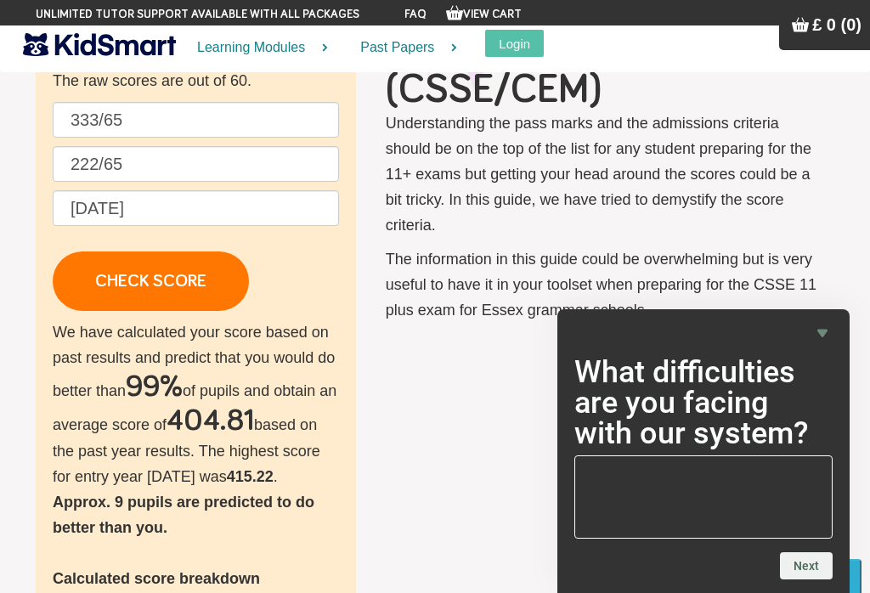
click at [354, 145] on div "Check your score Enter your practice score to find out how you compare against …" at bounding box center [196, 512] width 320 height 1083
click at [194, 286] on link "CHECK SCORE" at bounding box center [151, 280] width 196 height 59
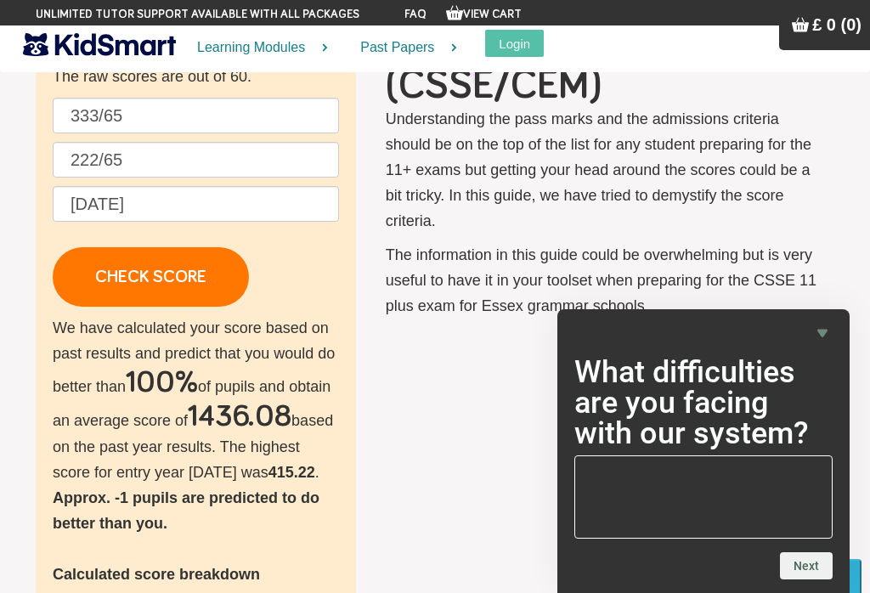
scroll to position [153, 0]
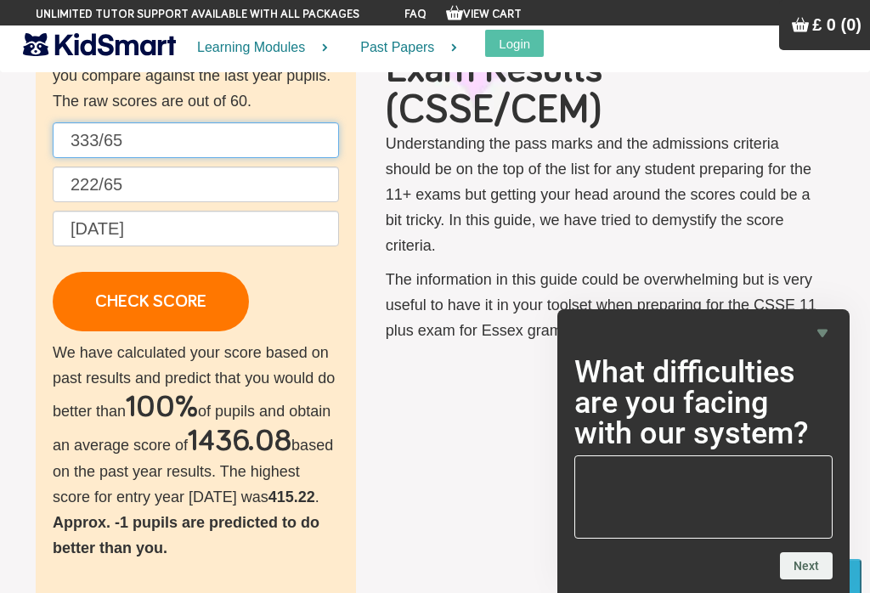
click at [166, 133] on input "333/65" at bounding box center [196, 140] width 286 height 36
type input "3"
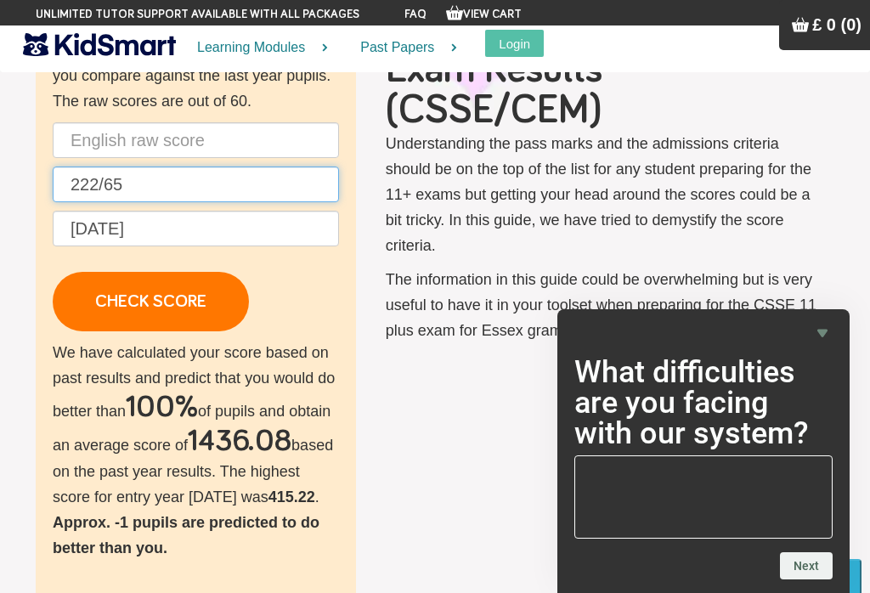
click at [155, 190] on input "222/65" at bounding box center [196, 184] width 286 height 36
type input "2"
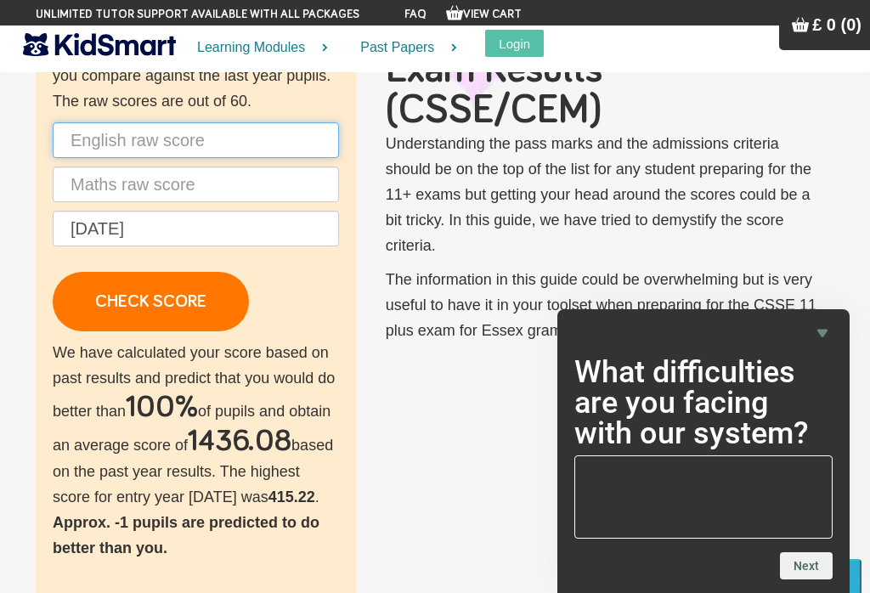
click at [100, 144] on input "text" at bounding box center [196, 140] width 286 height 36
